Goal: Check status: Check status

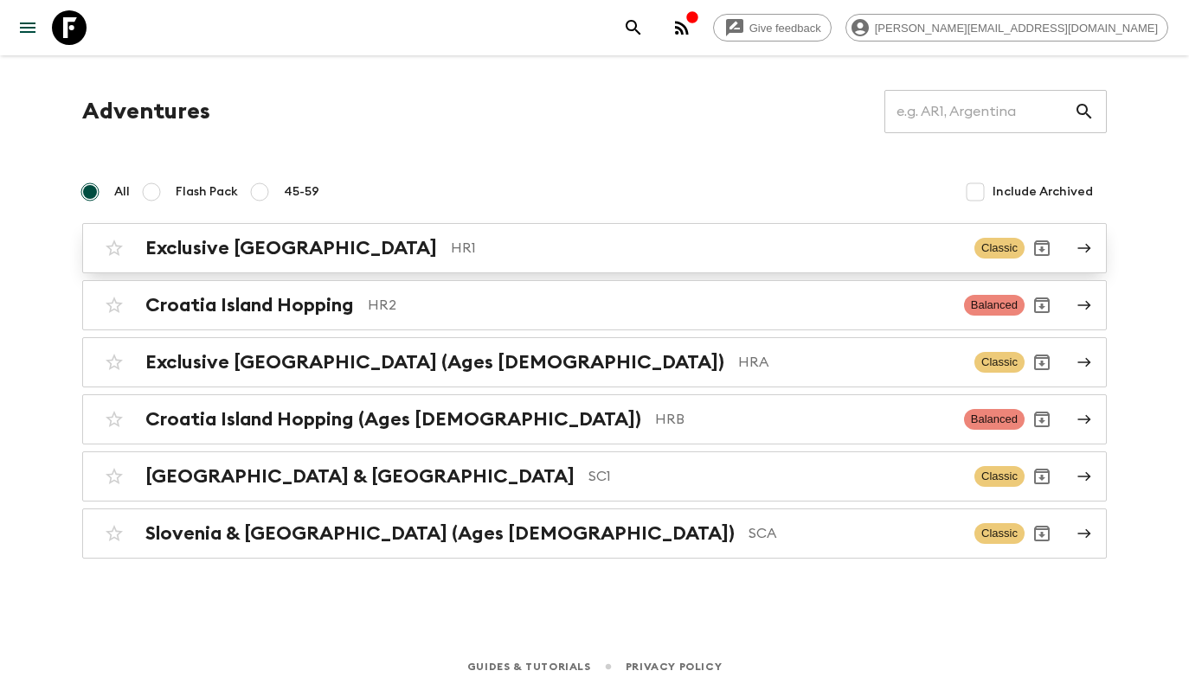
click at [451, 254] on p "HR1" at bounding box center [706, 248] width 510 height 21
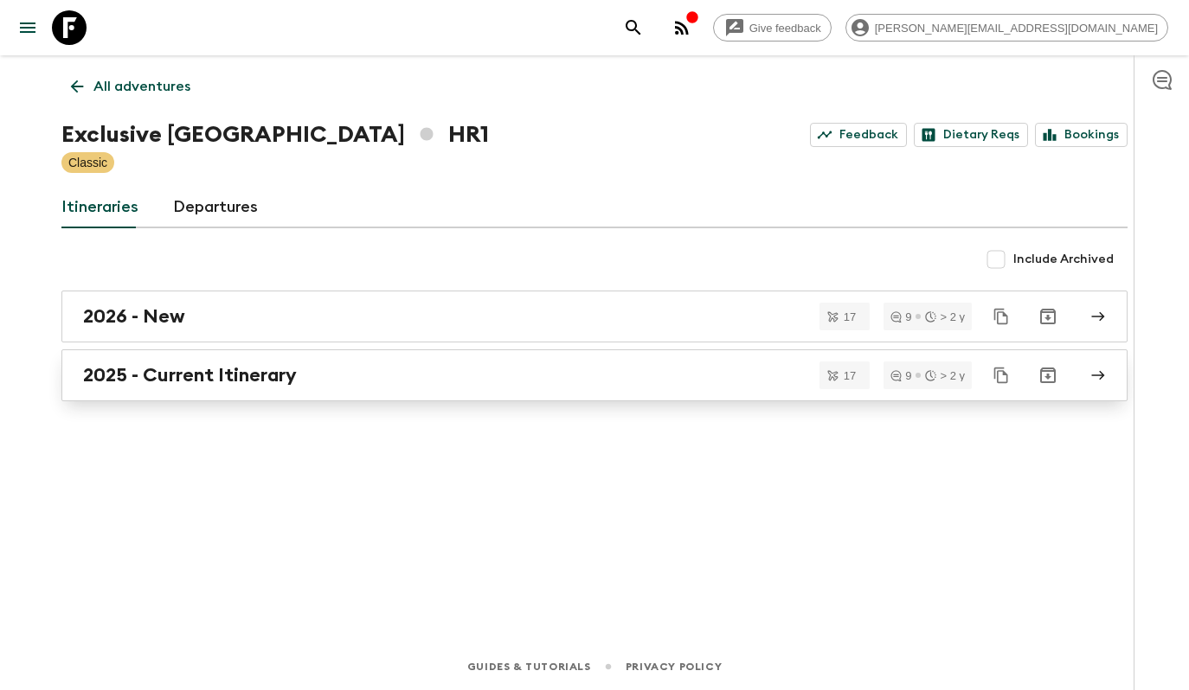
click at [251, 387] on h2 "2025 - Current Itinerary" at bounding box center [190, 375] width 214 height 22
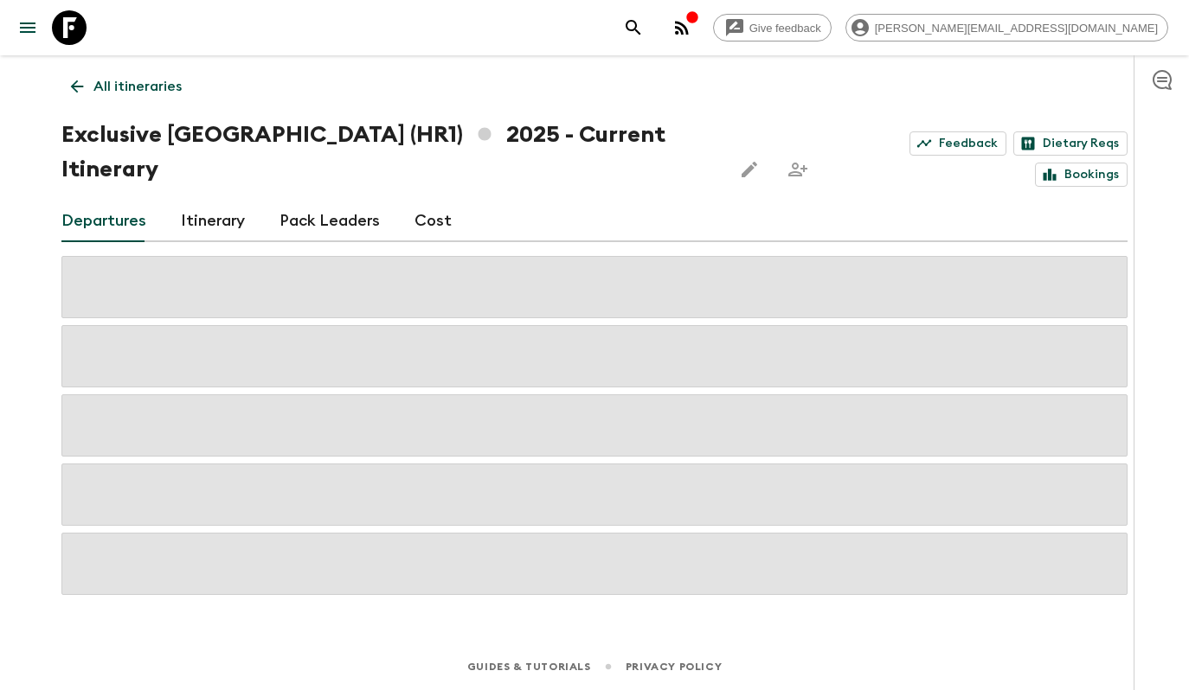
click at [201, 201] on link "Itinerary" at bounding box center [213, 222] width 64 height 42
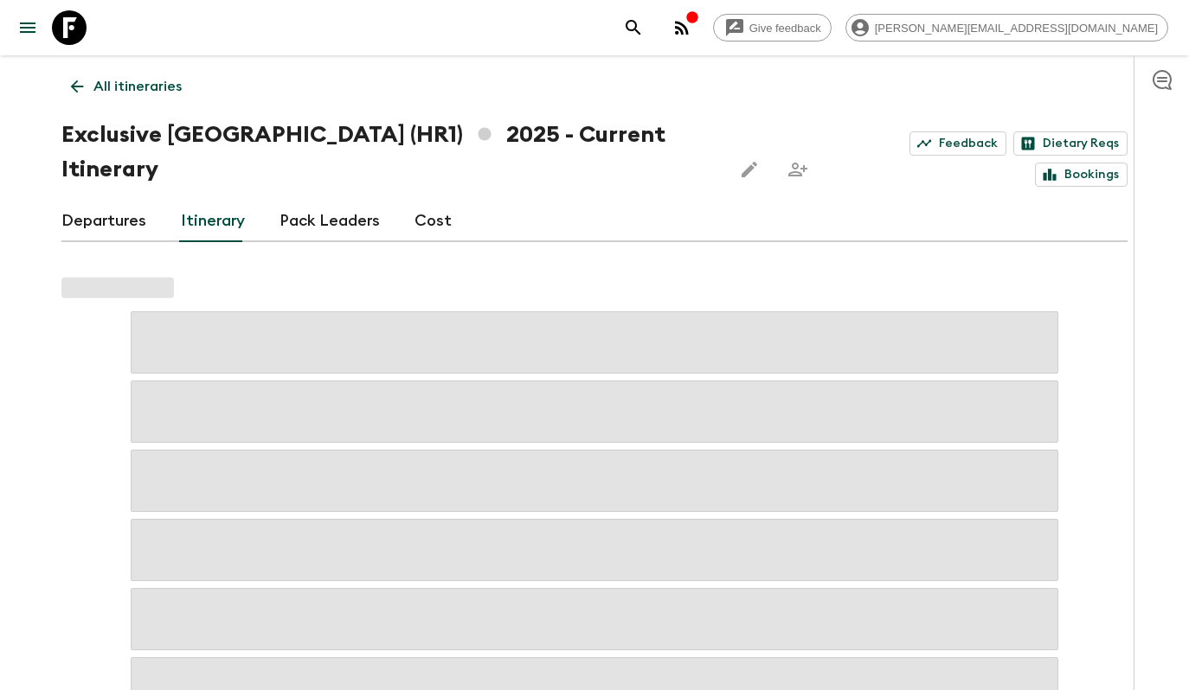
click at [120, 201] on link "Departures" at bounding box center [103, 222] width 85 height 42
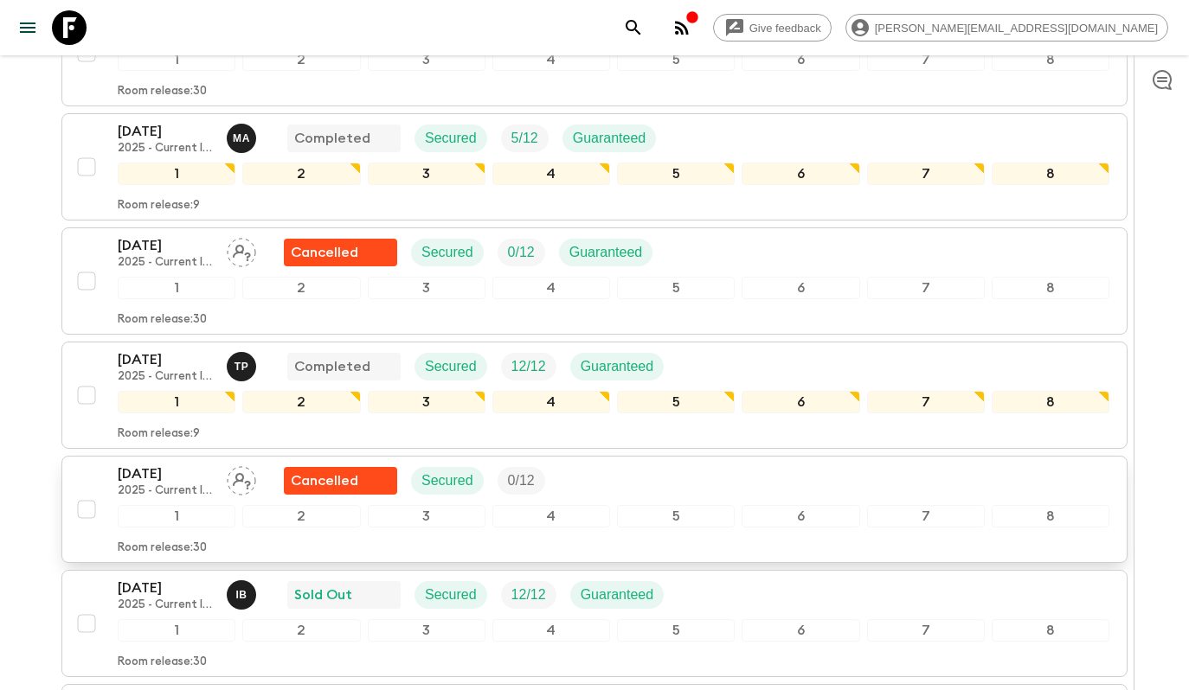
scroll to position [605, 0]
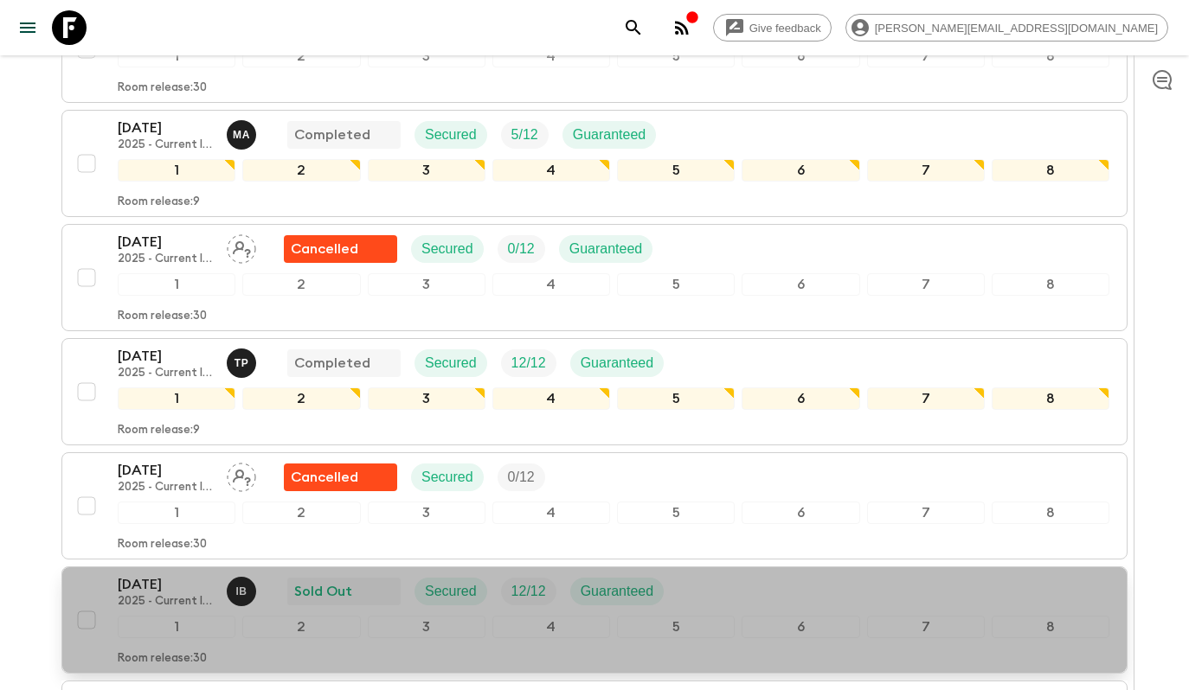
click at [956, 575] on div "[DATE] 2025 - Current Itinerary I B Sold Out Secured 12 / 12 Guaranteed" at bounding box center [614, 592] width 992 height 35
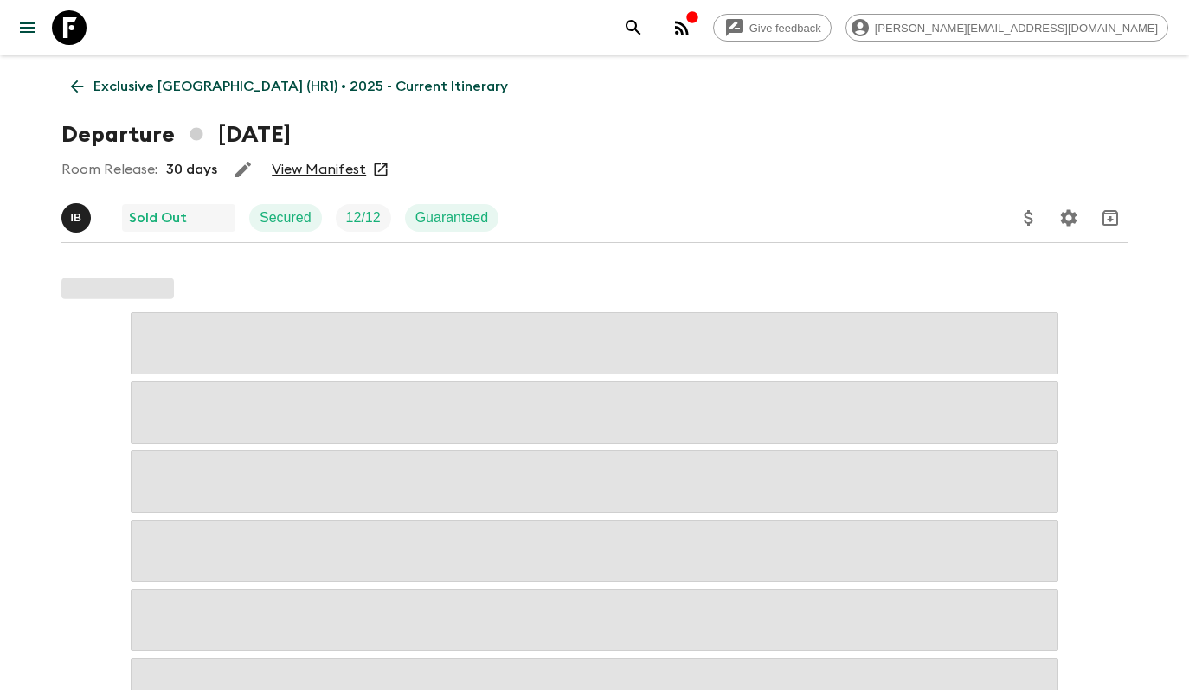
click at [306, 170] on link "View Manifest" at bounding box center [319, 169] width 94 height 17
